Goal: Register for event/course

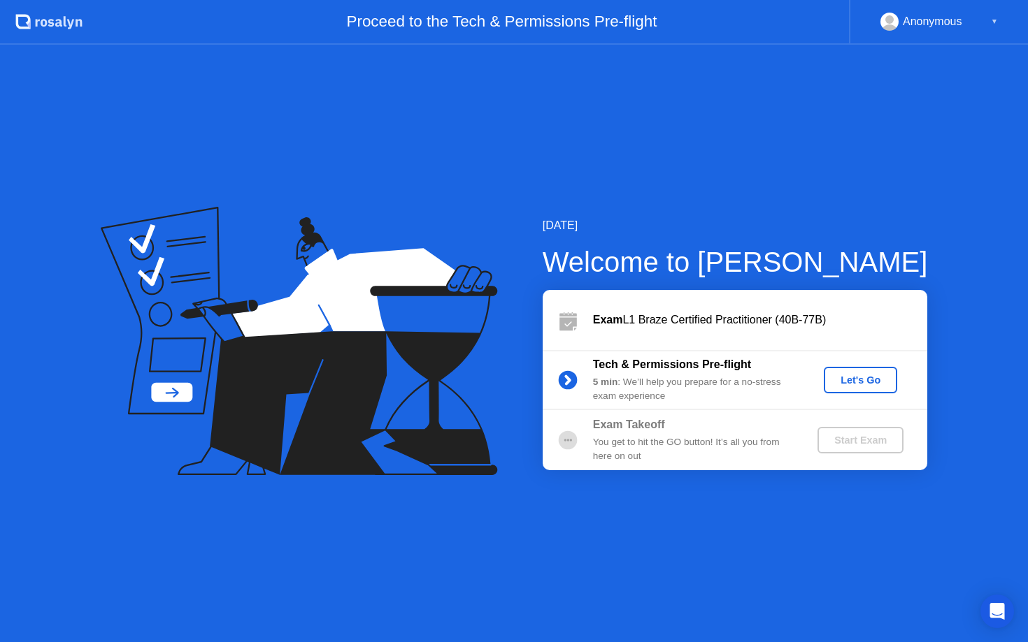
click at [863, 380] on div "Let's Go" at bounding box center [860, 380] width 62 height 11
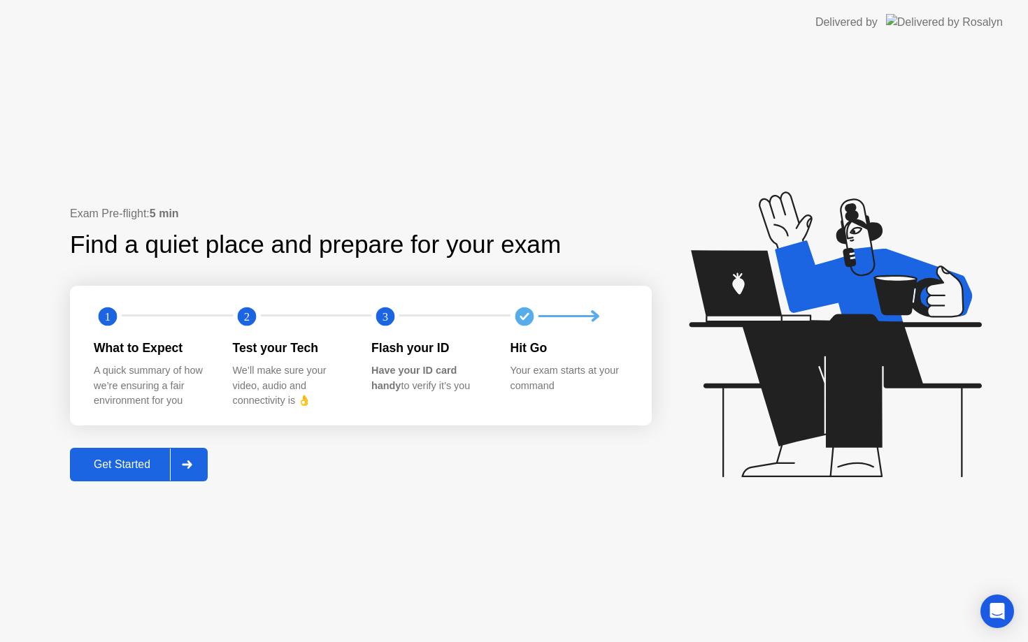
click at [141, 462] on div "Get Started" at bounding box center [122, 465] width 96 height 13
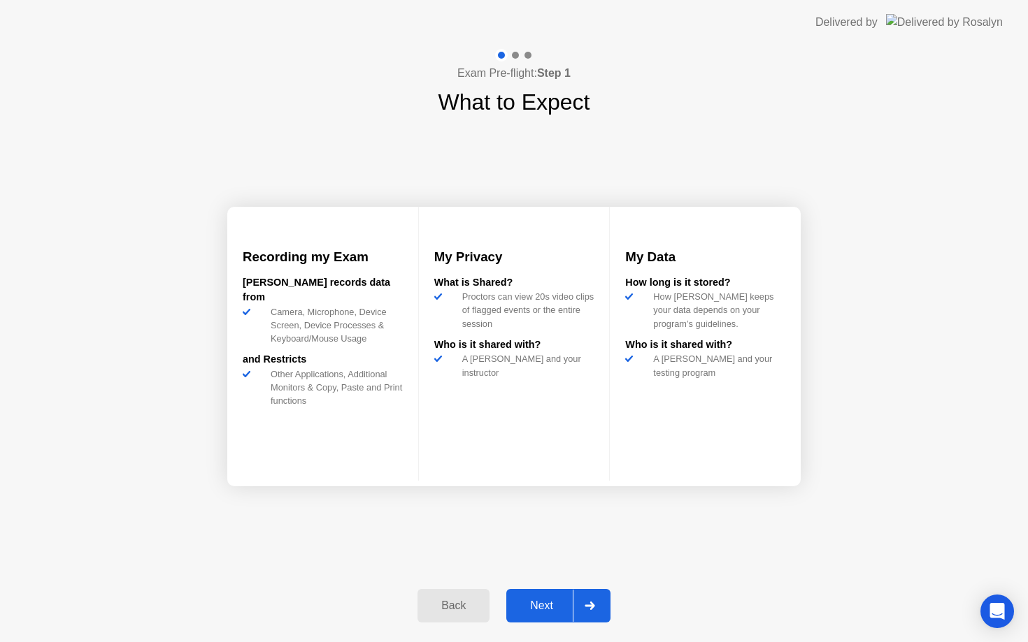
click at [596, 614] on div at bounding box center [589, 606] width 34 height 32
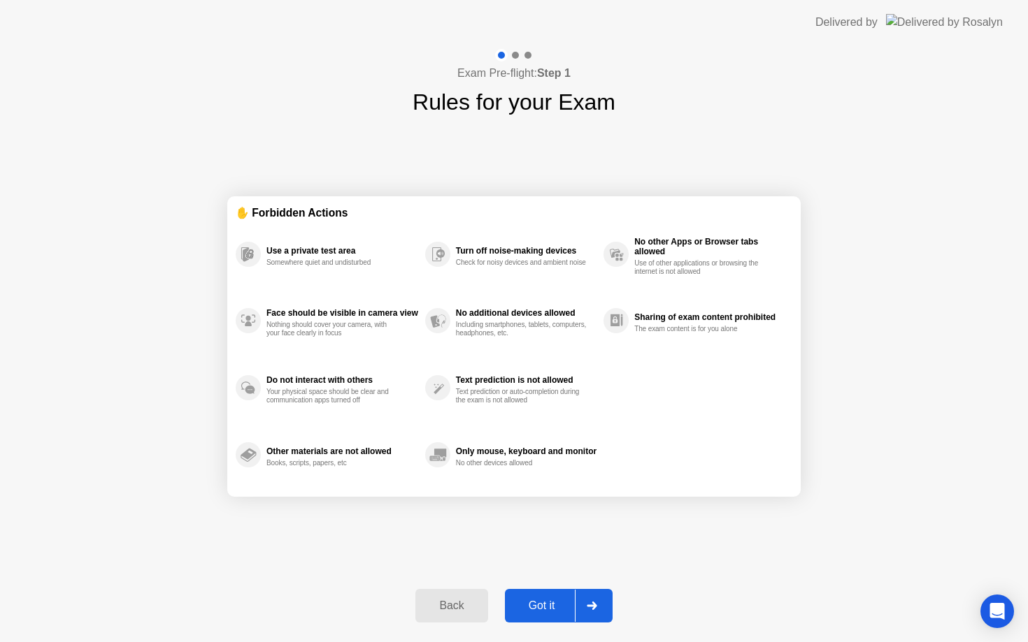
click at [596, 614] on div at bounding box center [592, 606] width 34 height 32
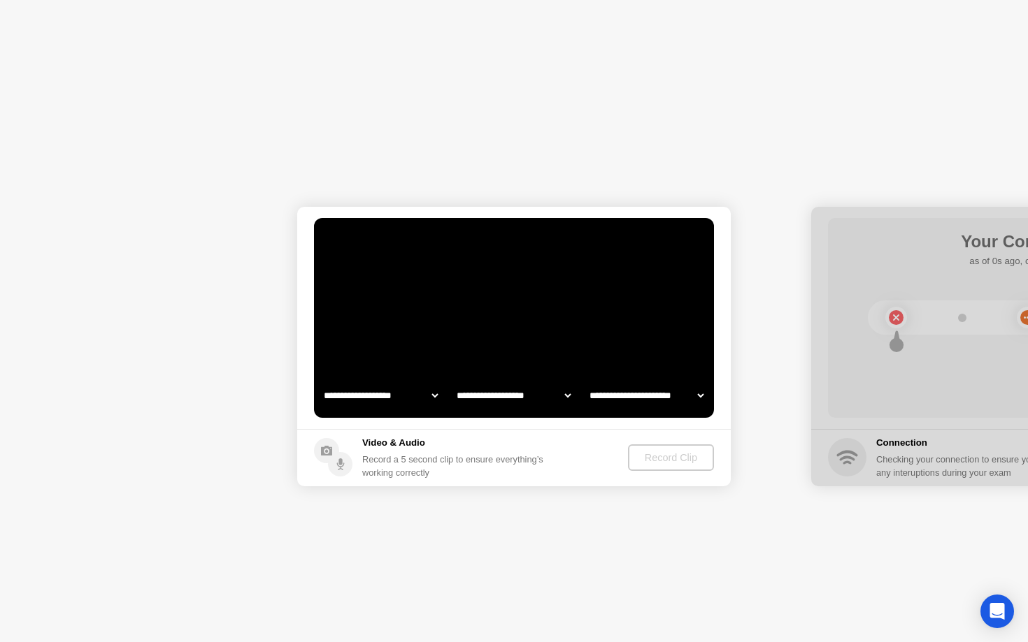
select select "**********"
select select "*******"
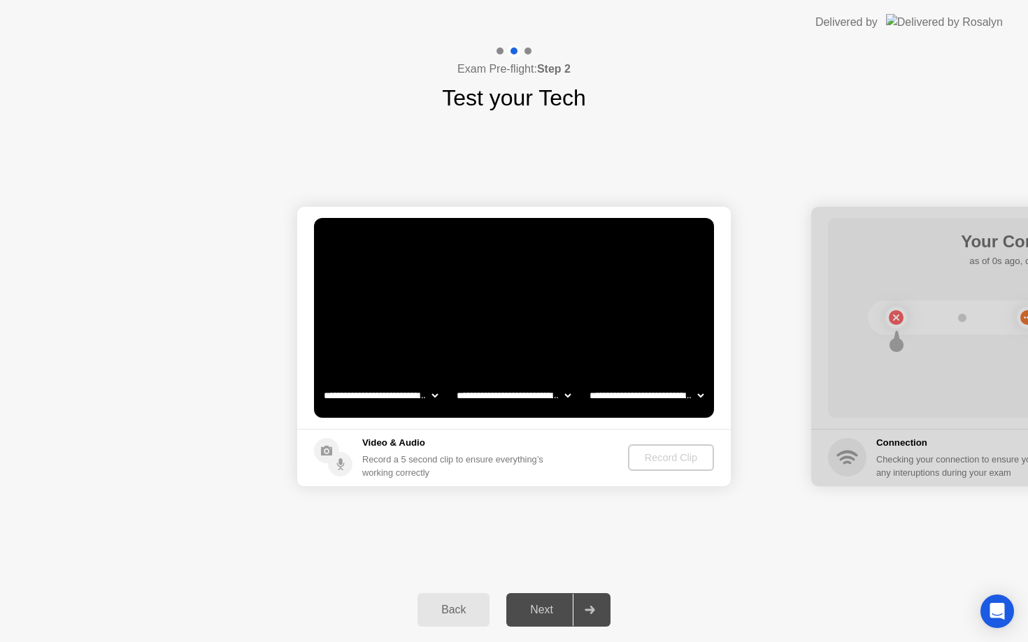
click at [465, 610] on div "Back" at bounding box center [453, 610] width 64 height 13
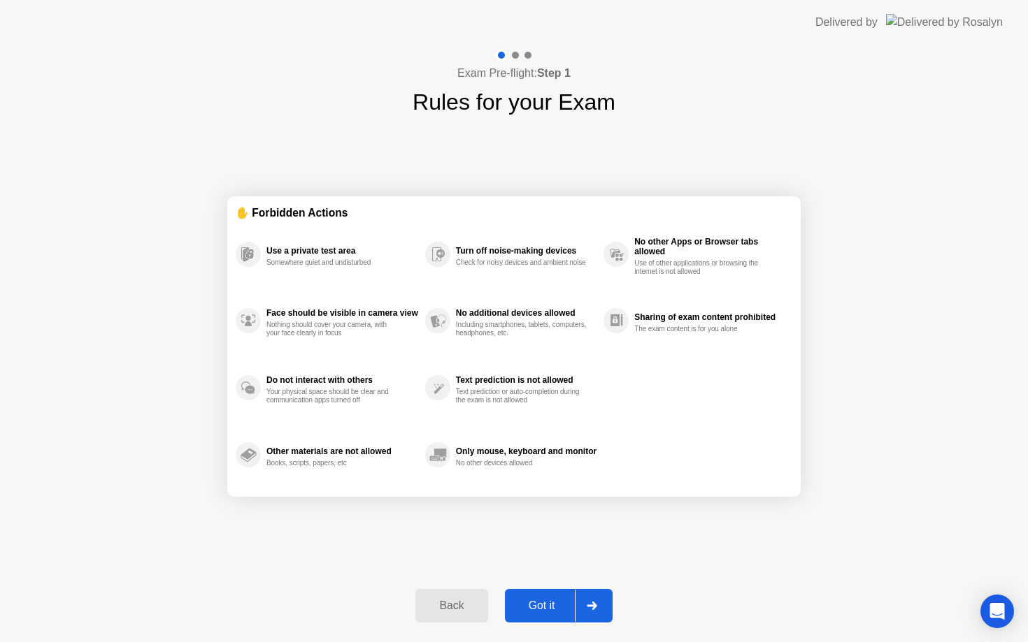
click at [582, 608] on div at bounding box center [592, 606] width 34 height 32
select select "**********"
select select "*******"
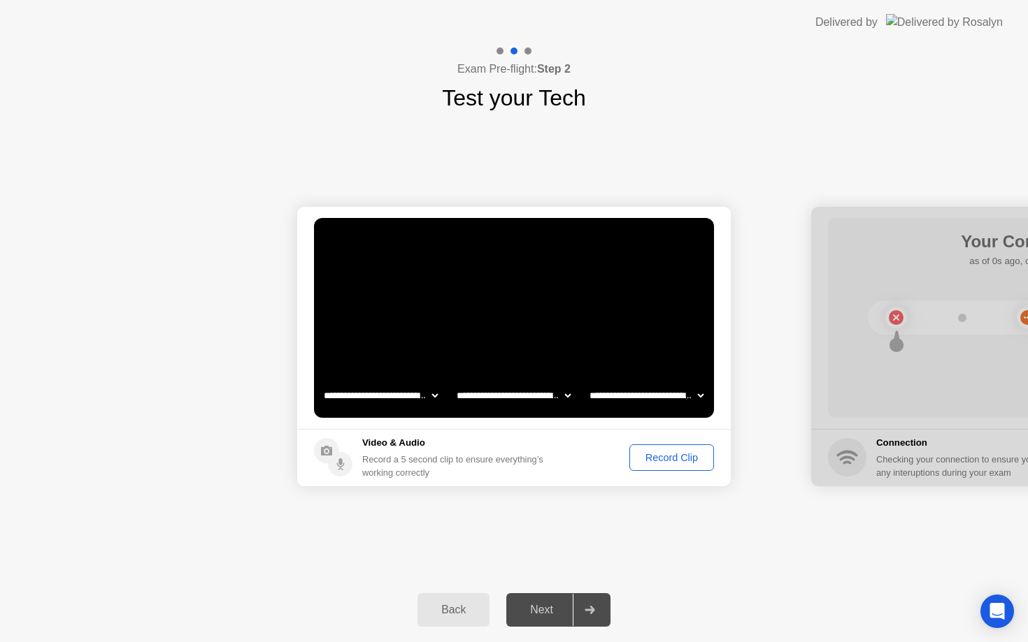
click at [682, 456] on div "Record Clip" at bounding box center [671, 457] width 75 height 11
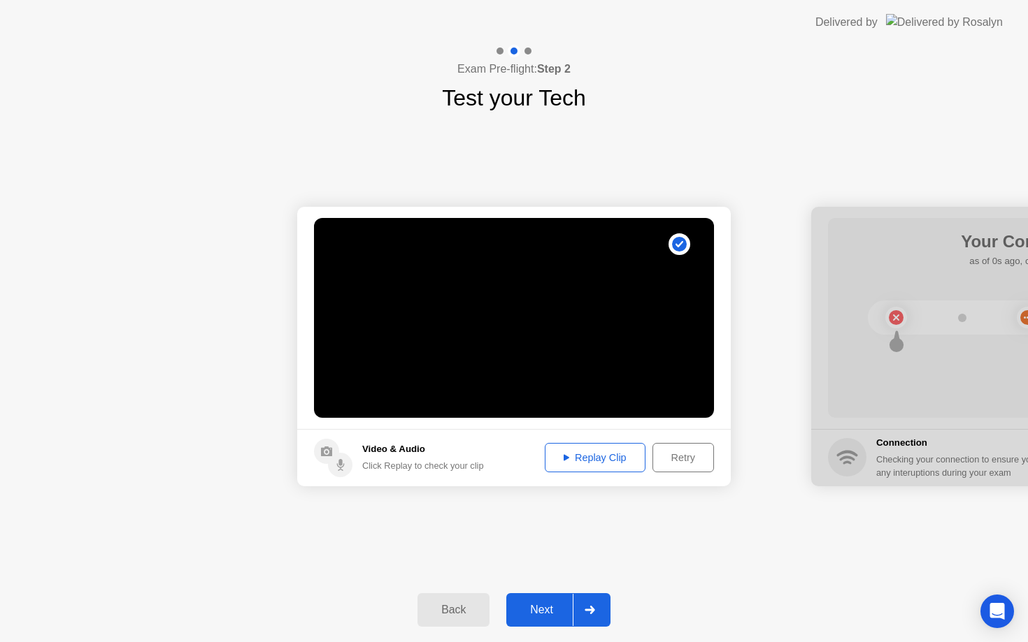
click at [624, 460] on div "Replay Clip" at bounding box center [594, 457] width 91 height 11
click at [589, 607] on icon at bounding box center [589, 610] width 10 height 8
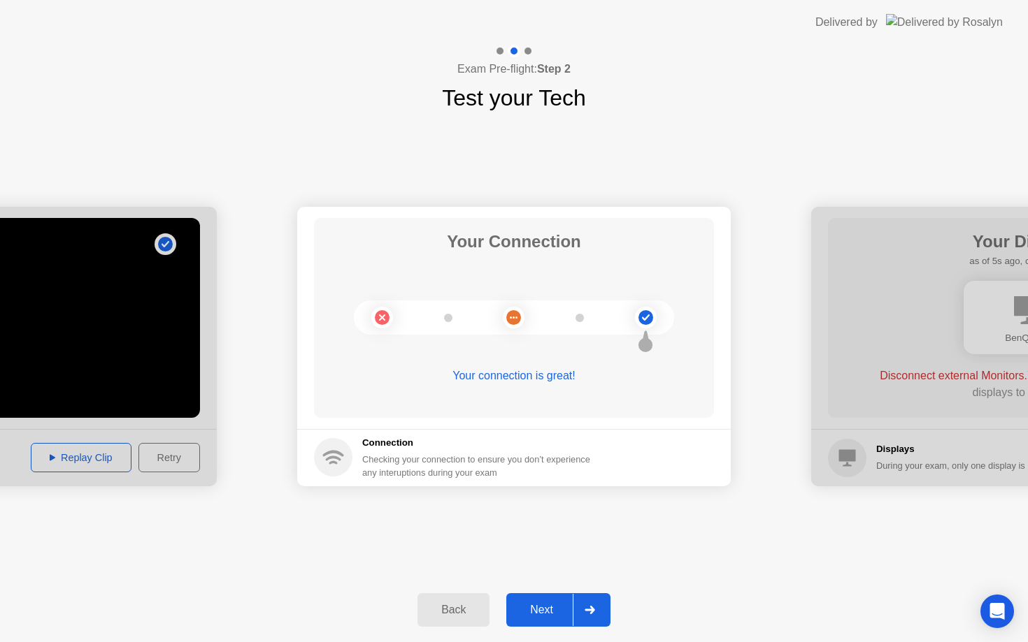
click at [592, 606] on icon at bounding box center [589, 610] width 10 height 8
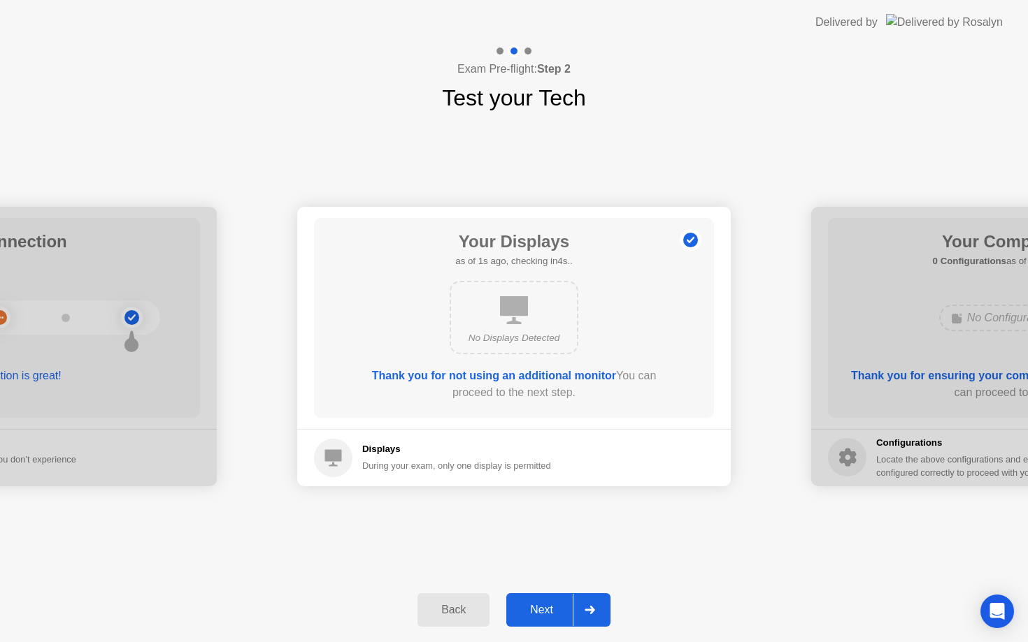
click at [593, 608] on icon at bounding box center [589, 610] width 10 height 8
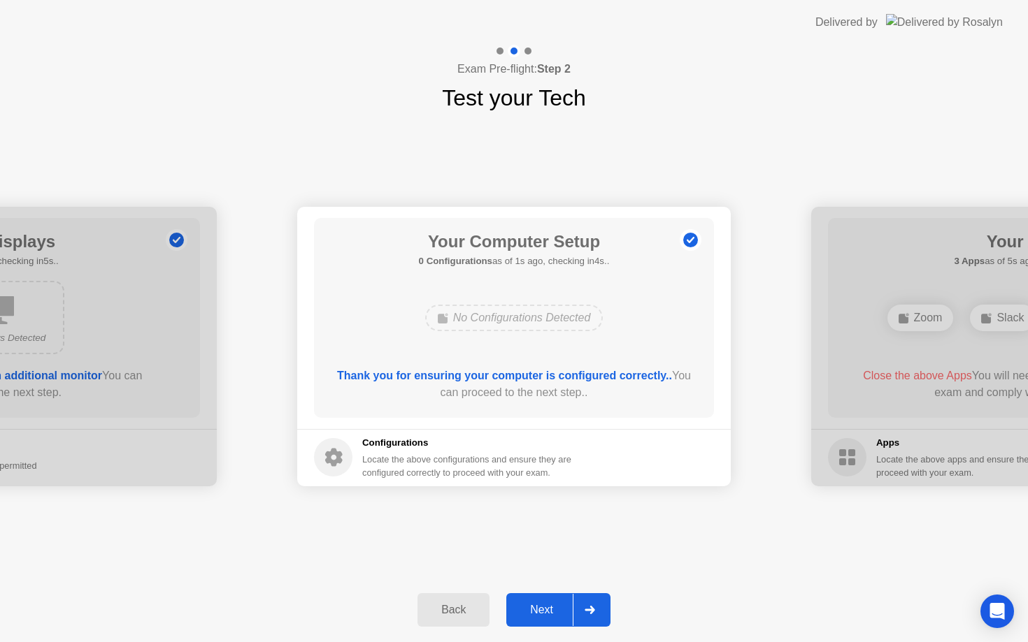
click at [599, 602] on div at bounding box center [589, 610] width 34 height 32
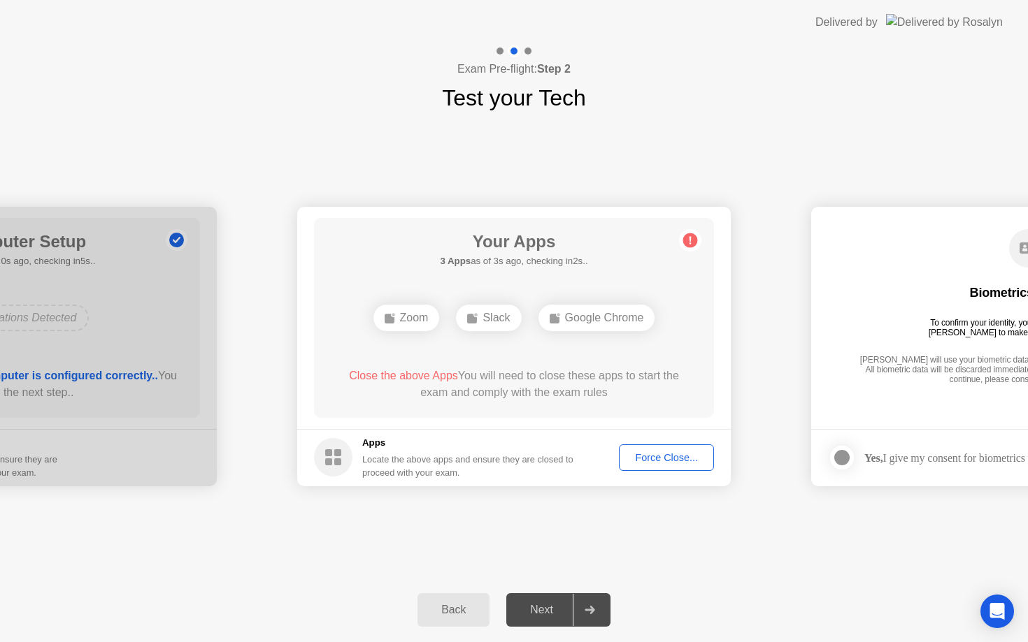
click at [674, 456] on div "Force Close..." at bounding box center [666, 457] width 85 height 11
click at [658, 453] on div "Force Close..." at bounding box center [666, 457] width 85 height 11
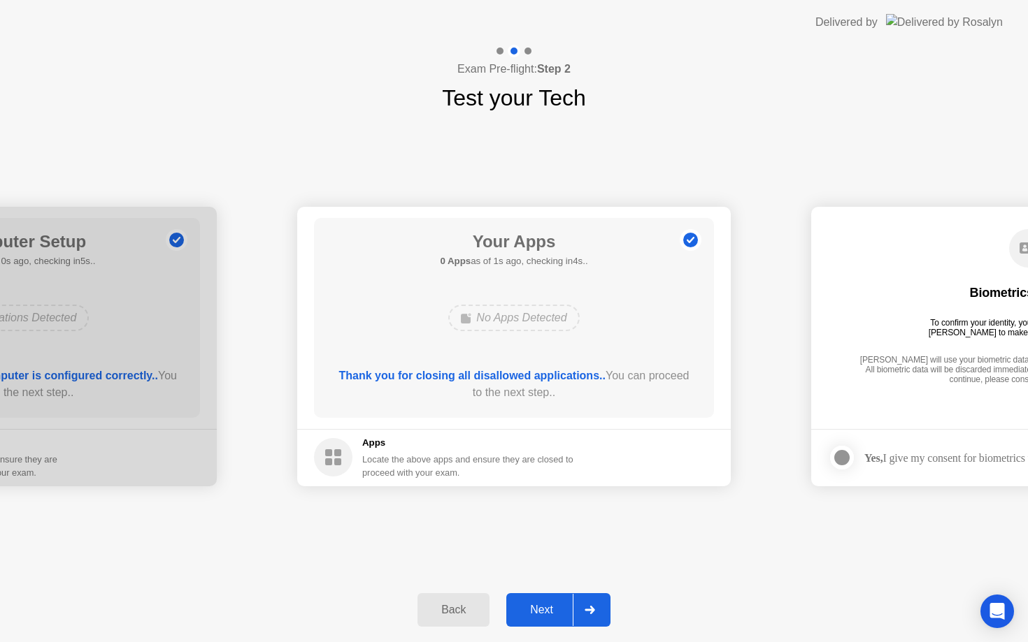
click at [560, 604] on div "Next" at bounding box center [541, 610] width 62 height 13
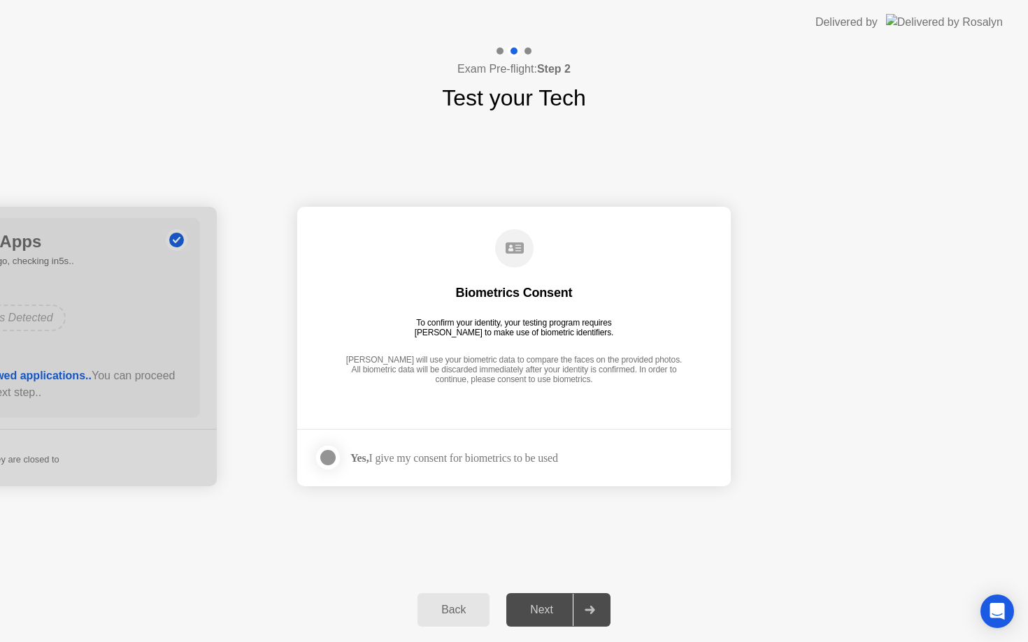
click at [561, 613] on div "Next" at bounding box center [541, 610] width 62 height 13
click at [333, 452] on div at bounding box center [327, 457] width 17 height 17
click at [579, 619] on div at bounding box center [589, 610] width 34 height 32
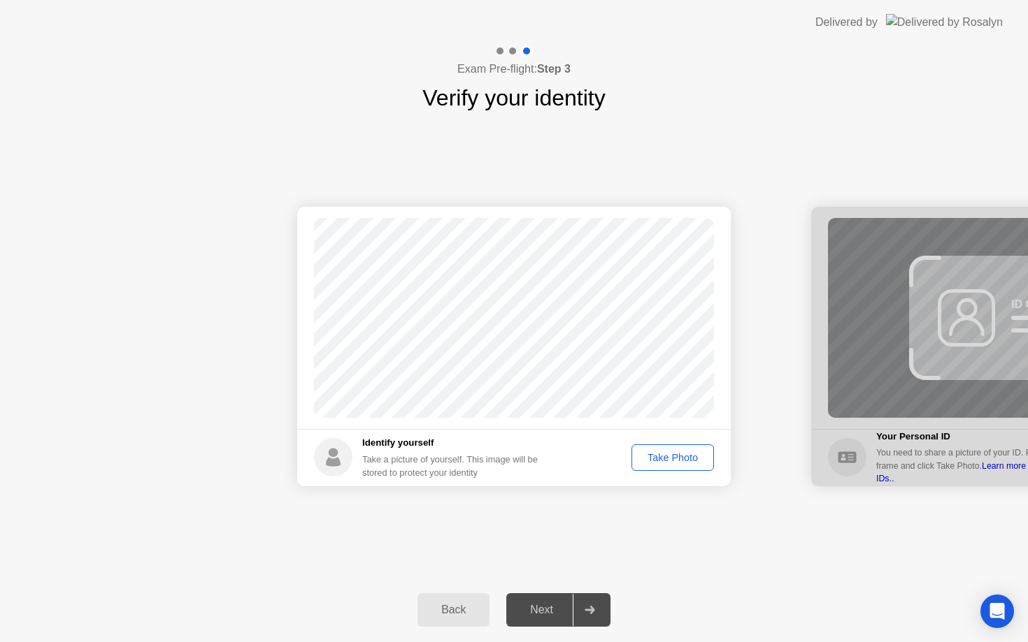
click at [665, 457] on div "Take Photo" at bounding box center [672, 457] width 73 height 11
click at [573, 618] on div at bounding box center [589, 610] width 34 height 32
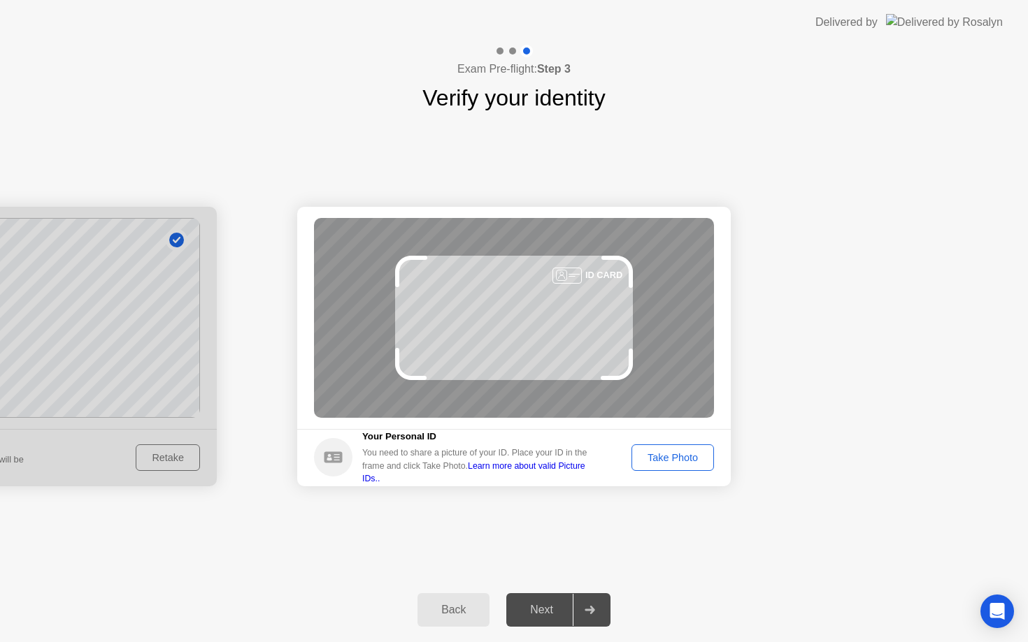
click at [675, 463] on div "Take Photo" at bounding box center [672, 457] width 73 height 11
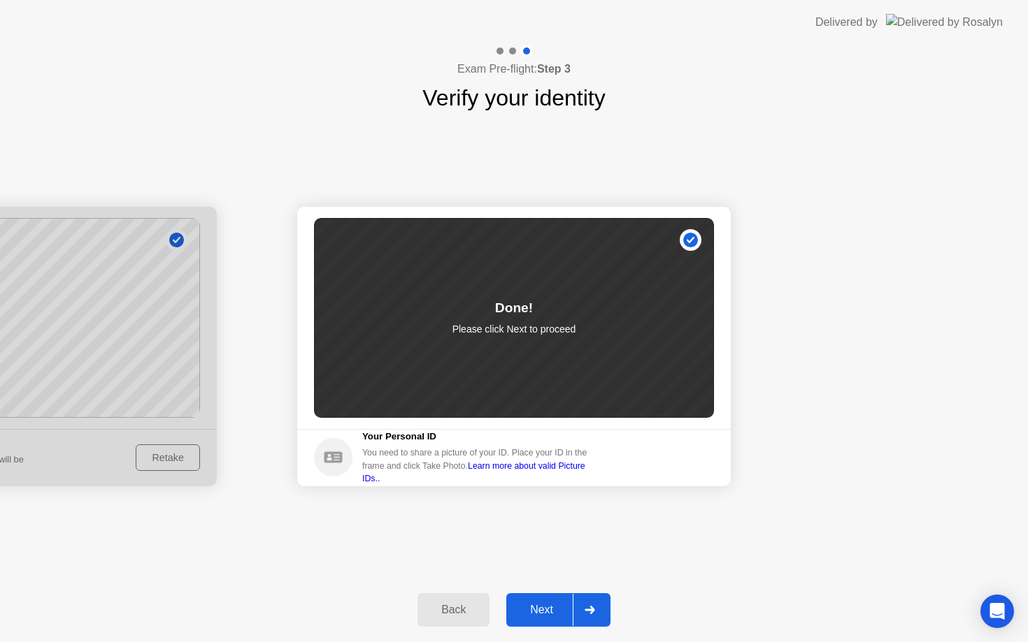
click at [560, 621] on button "Next" at bounding box center [558, 610] width 104 height 34
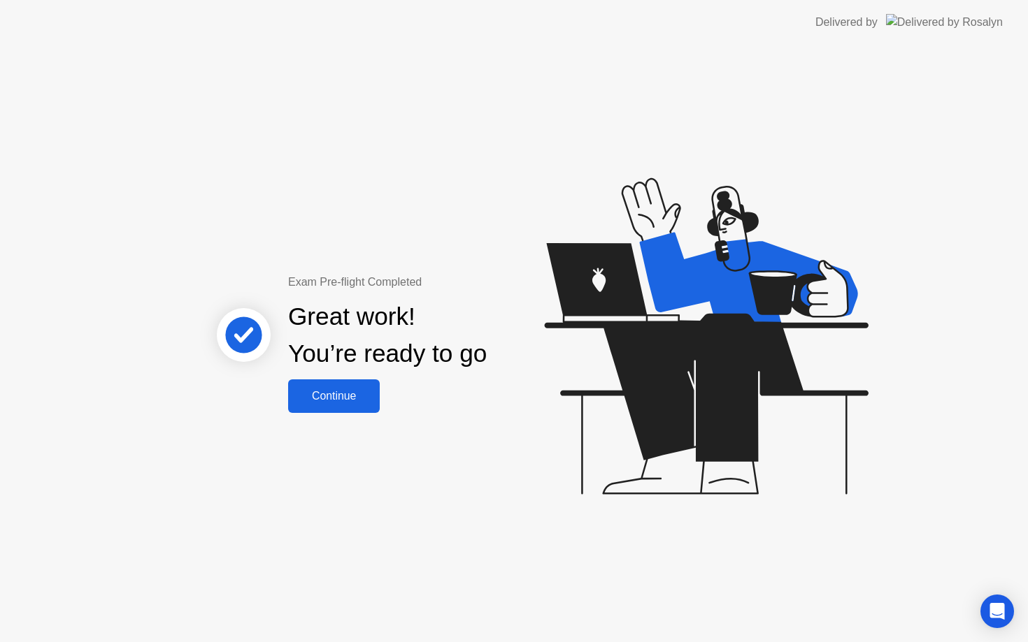
click at [353, 401] on div "Continue" at bounding box center [333, 396] width 83 height 13
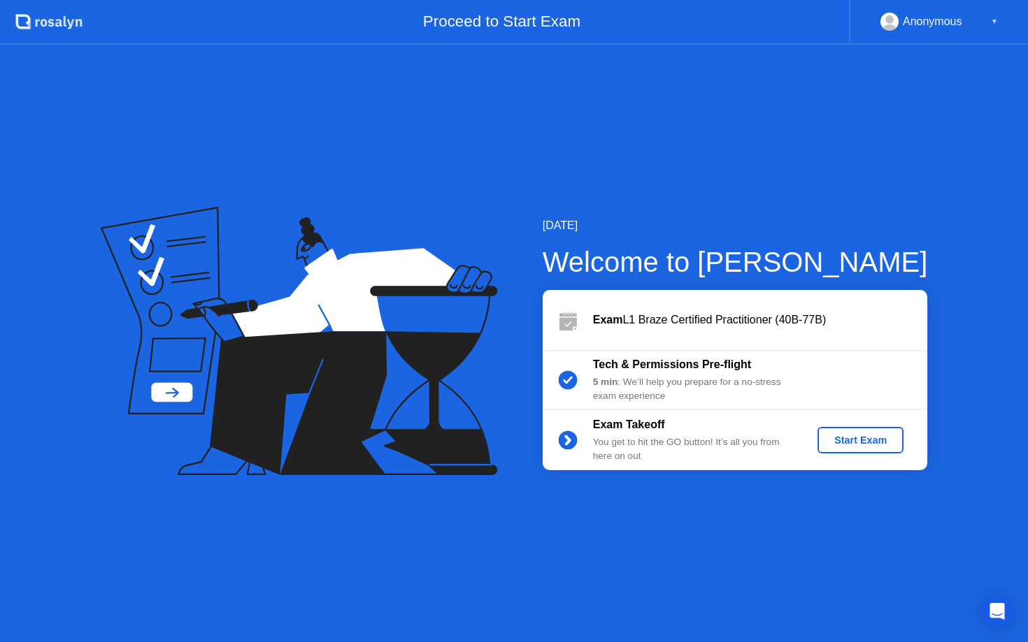
click at [856, 443] on div "Start Exam" at bounding box center [860, 440] width 75 height 11
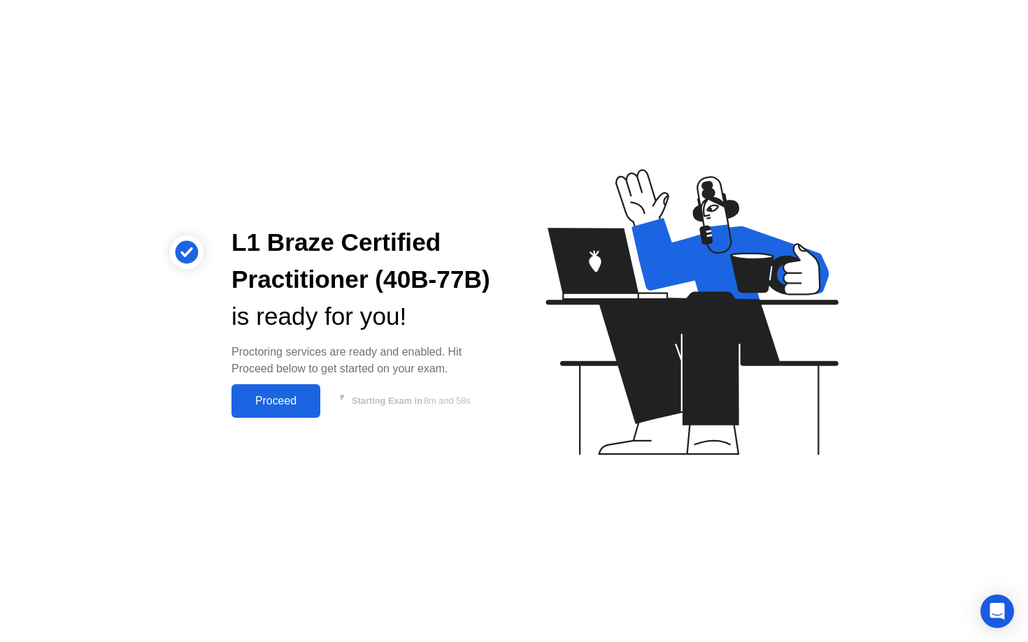
click at [285, 405] on div "Proceed" at bounding box center [276, 401] width 80 height 13
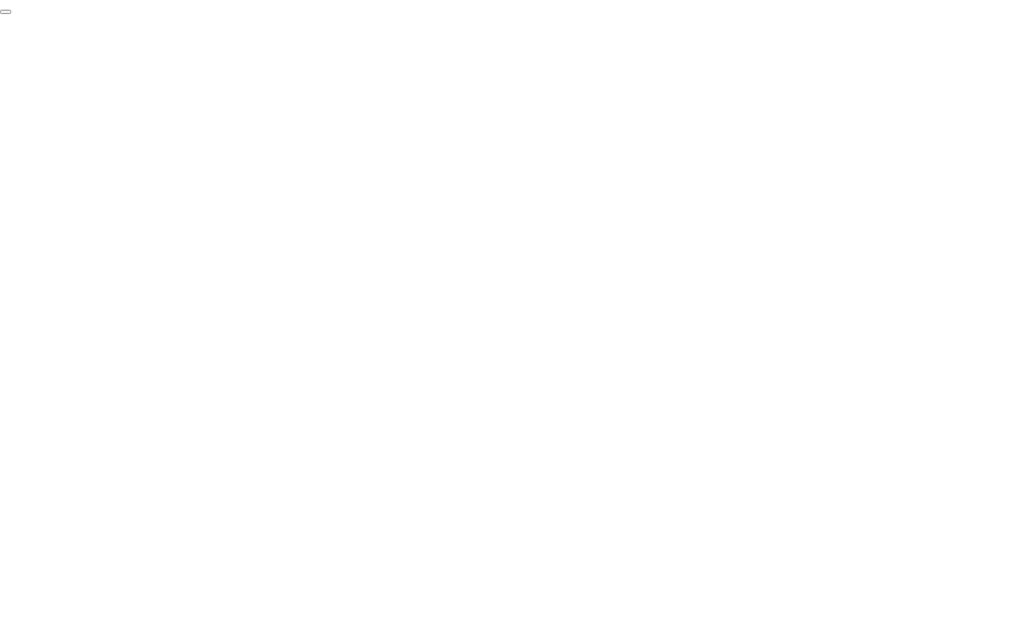
click at [11, 14] on button "End Proctoring Session" at bounding box center [5, 12] width 11 height 4
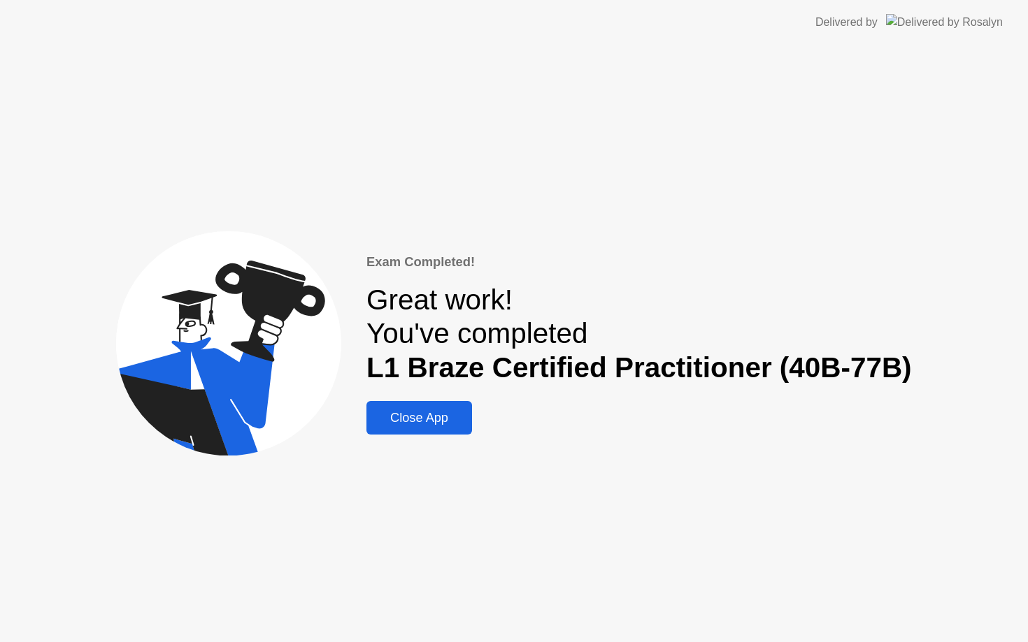
click at [425, 398] on div "Exam Completed! Great work! You've completed L1 Braze Certified Practitioner (4…" at bounding box center [638, 343] width 545 height 182
click at [428, 414] on div "Close App" at bounding box center [418, 418] width 97 height 15
